Goal: Navigation & Orientation: Find specific page/section

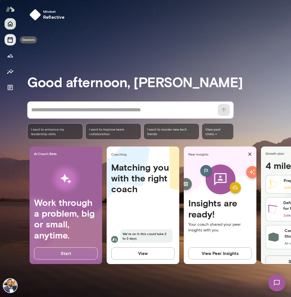
click at [9, 43] on icon "Sessions" at bounding box center [10, 39] width 7 height 7
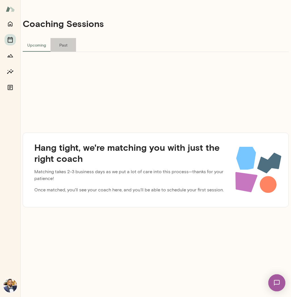
click at [66, 41] on button "Past" at bounding box center [64, 45] width 26 height 14
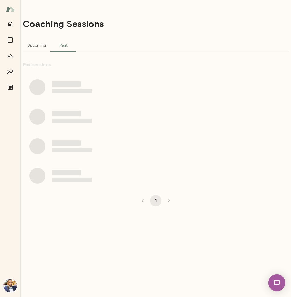
click at [41, 45] on button "Upcoming" at bounding box center [37, 45] width 28 height 14
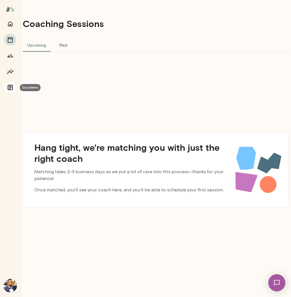
click at [9, 87] on icon "Documents" at bounding box center [10, 87] width 7 height 7
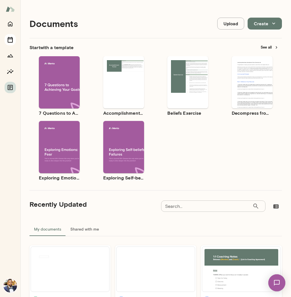
click at [13, 40] on icon "Sessions" at bounding box center [10, 39] width 7 height 7
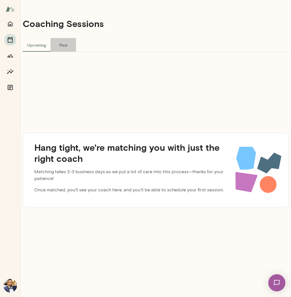
click at [64, 44] on button "Past" at bounding box center [64, 45] width 26 height 14
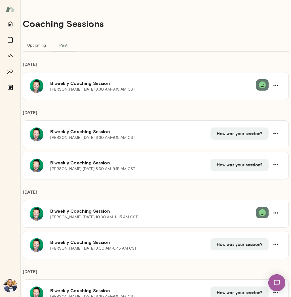
click at [40, 45] on button "Upcoming" at bounding box center [37, 45] width 28 height 14
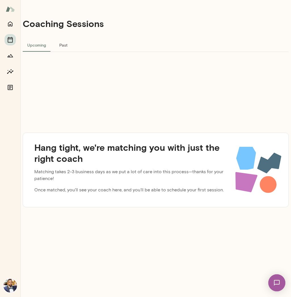
click at [64, 47] on button "Past" at bounding box center [64, 45] width 26 height 14
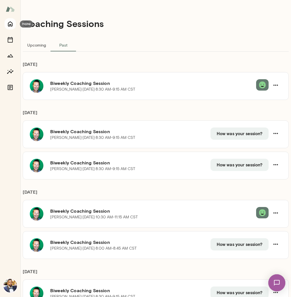
click at [10, 24] on icon "Home" at bounding box center [10, 23] width 7 height 7
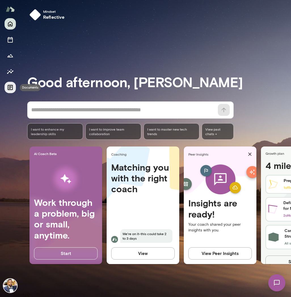
click at [13, 87] on icon "Documents" at bounding box center [10, 87] width 7 height 7
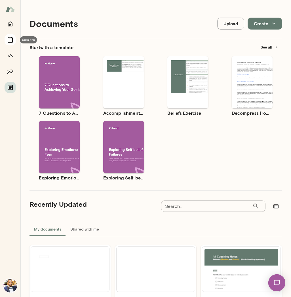
click at [12, 38] on icon "Sessions" at bounding box center [10, 40] width 5 height 6
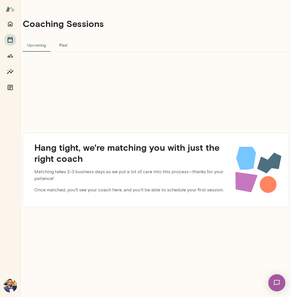
drag, startPoint x: 30, startPoint y: 149, endPoint x: 73, endPoint y: 152, distance: 42.4
click at [72, 152] on h4 "Hang tight, we're matching you with just the right coach" at bounding box center [130, 153] width 201 height 22
drag, startPoint x: 90, startPoint y: 158, endPoint x: 28, endPoint y: 134, distance: 66.3
click at [28, 134] on div "Hang tight, we're matching you with just the right coach Matching takes 2-3 bus…" at bounding box center [156, 170] width 266 height 75
drag, startPoint x: 35, startPoint y: 145, endPoint x: 65, endPoint y: 153, distance: 30.8
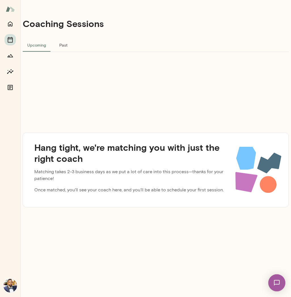
click at [65, 153] on h4 "Hang tight, we're matching you with just the right coach" at bounding box center [130, 153] width 201 height 22
click at [61, 51] on button "Past" at bounding box center [64, 45] width 26 height 14
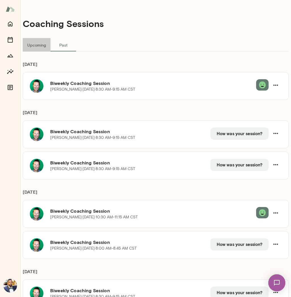
click at [38, 48] on button "Upcoming" at bounding box center [37, 45] width 28 height 14
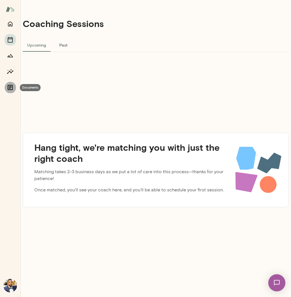
click at [8, 85] on icon "Documents" at bounding box center [10, 87] width 5 height 5
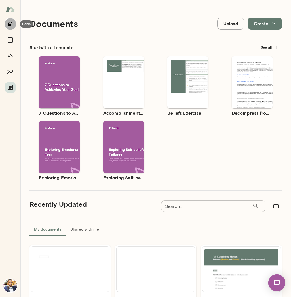
click at [11, 22] on icon "Home" at bounding box center [10, 24] width 5 height 5
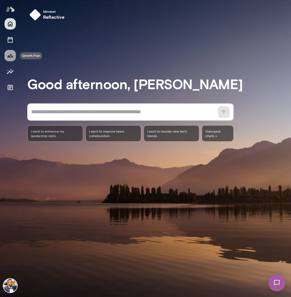
click at [12, 55] on icon "Growth Plan" at bounding box center [10, 55] width 7 height 7
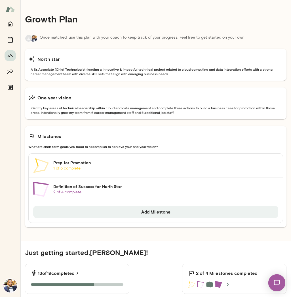
click at [15, 288] on img at bounding box center [10, 286] width 14 height 14
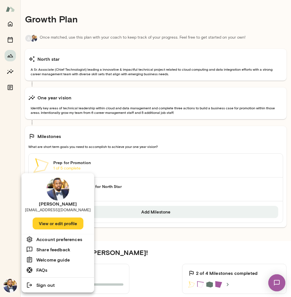
click at [9, 38] on div at bounding box center [145, 148] width 291 height 297
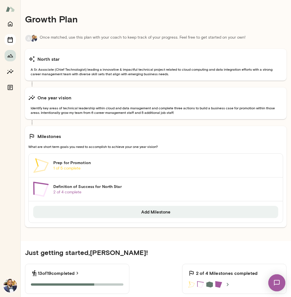
click at [11, 40] on icon "Sessions" at bounding box center [10, 39] width 7 height 7
